Goal: Find specific page/section: Find specific page/section

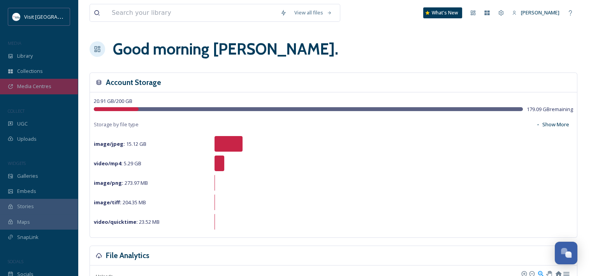
click at [42, 88] on span "Media Centres" at bounding box center [34, 86] width 34 height 7
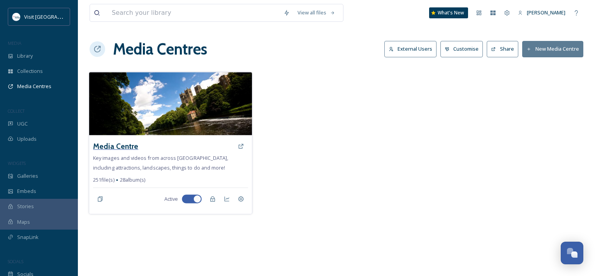
click at [132, 146] on h3 "Media Centre" at bounding box center [115, 146] width 45 height 11
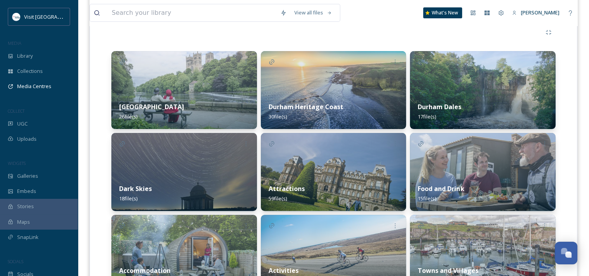
scroll to position [241, 0]
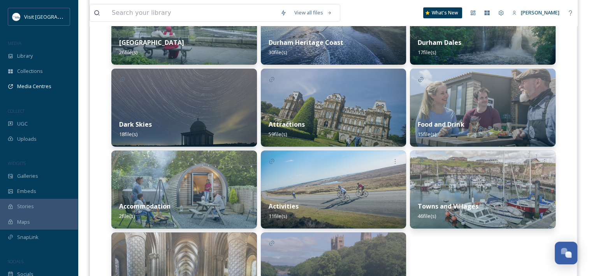
click at [325, 120] on div "Attractions 59 file(s)" at bounding box center [334, 129] width 146 height 35
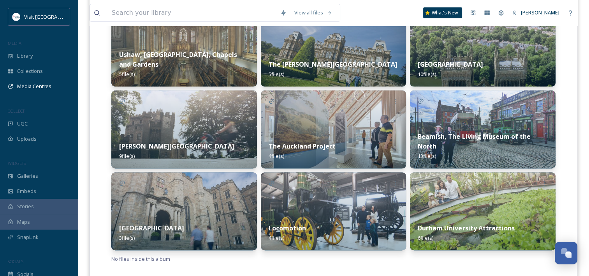
scroll to position [234, 0]
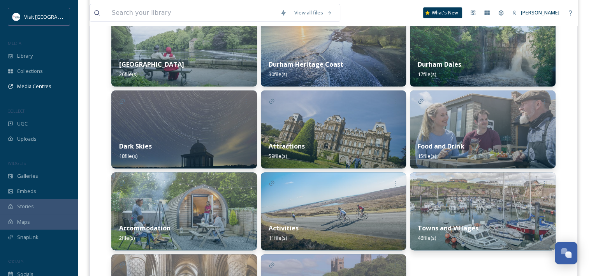
scroll to position [273, 0]
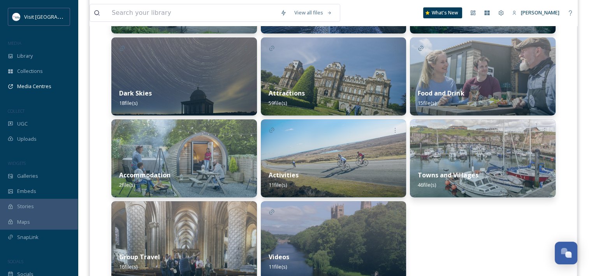
click at [458, 160] on img at bounding box center [483, 158] width 146 height 78
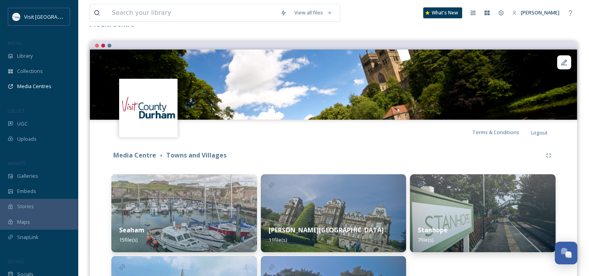
scroll to position [117, 0]
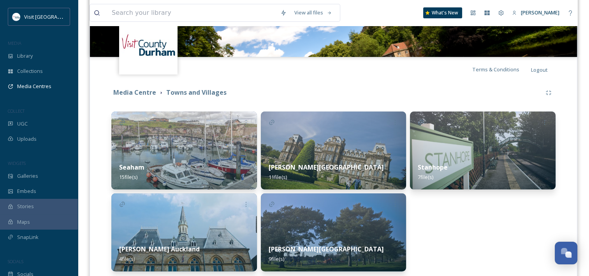
click at [199, 229] on img at bounding box center [184, 232] width 146 height 78
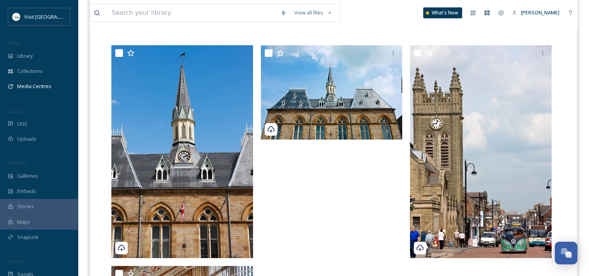
scroll to position [78, 0]
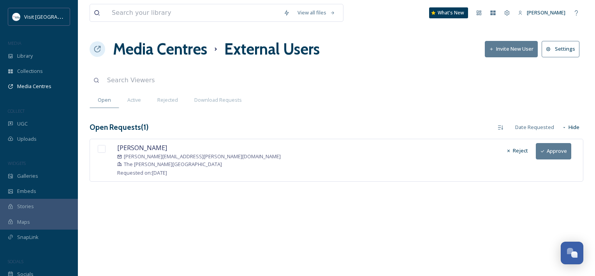
click at [566, 148] on button "Approve" at bounding box center [553, 151] width 35 height 16
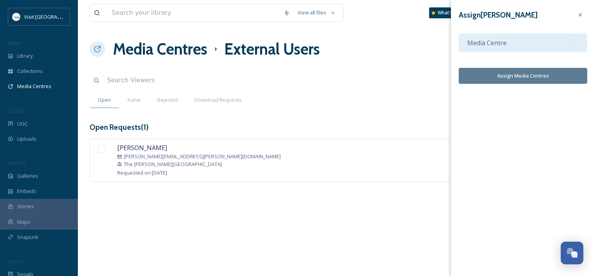
click at [547, 42] on div "Media Centre" at bounding box center [523, 42] width 128 height 19
click at [553, 85] on div "Assign Faye Rodgerson Media Centre Assign Media Centres" at bounding box center [523, 46] width 144 height 92
click at [548, 75] on button "Assign Media Centres" at bounding box center [523, 76] width 128 height 16
